Goal: Task Accomplishment & Management: Manage account settings

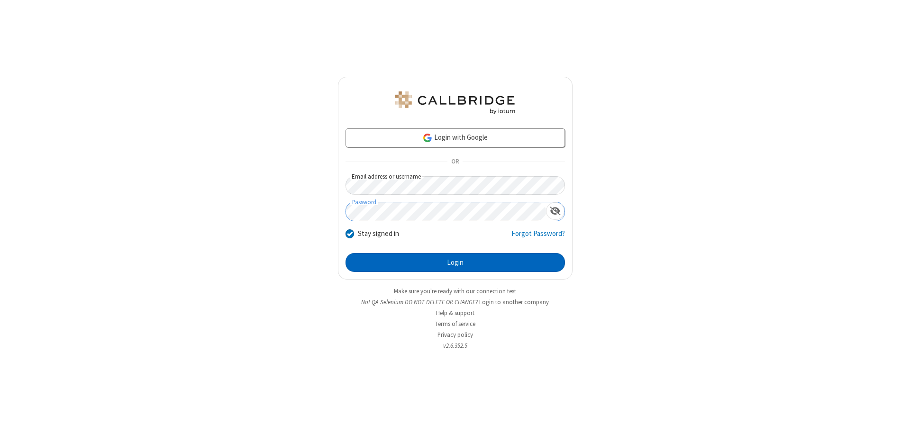
click at [455, 263] on button "Login" at bounding box center [456, 262] width 220 height 19
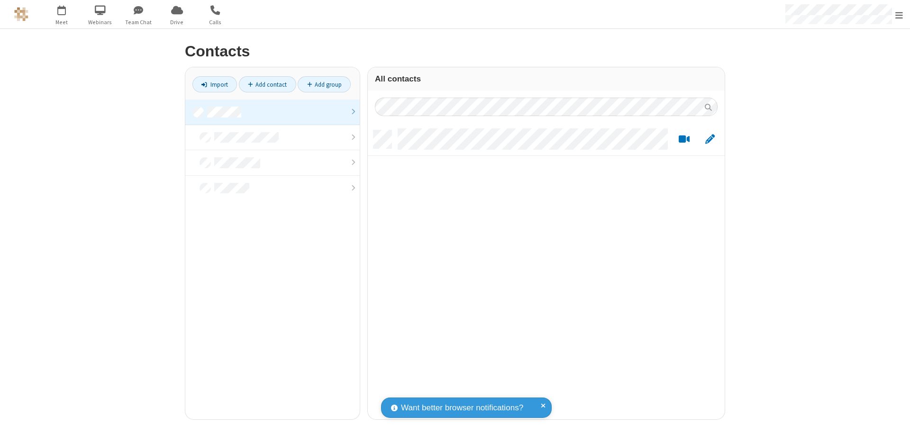
click at [273, 112] on link at bounding box center [272, 113] width 175 height 26
click at [267, 84] on link "Add contact" at bounding box center [267, 84] width 57 height 16
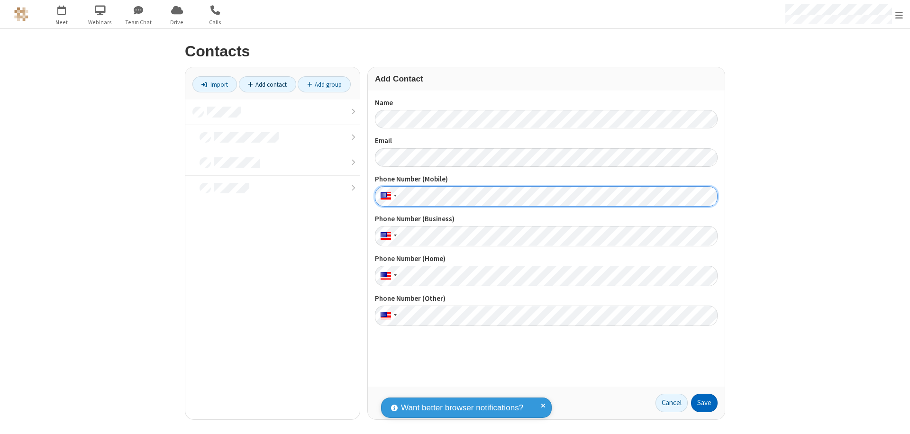
click at [705, 403] on button "Save" at bounding box center [704, 403] width 27 height 19
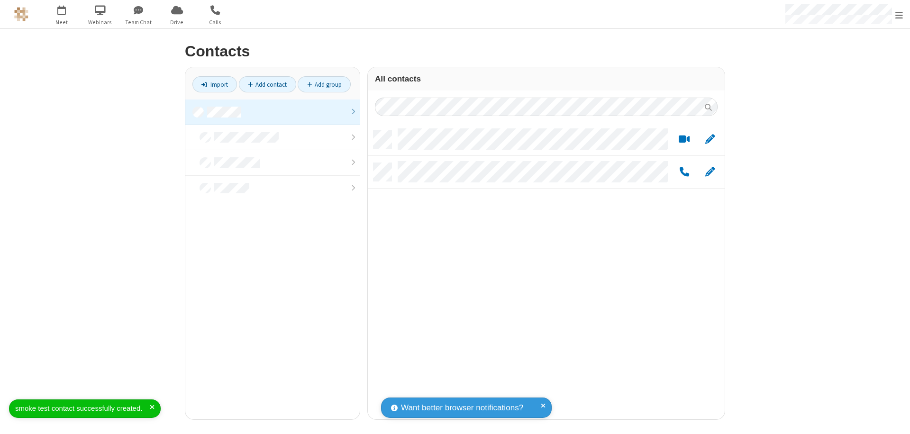
scroll to position [289, 350]
click at [267, 84] on link "Add contact" at bounding box center [267, 84] width 57 height 16
